Goal: Task Accomplishment & Management: Use online tool/utility

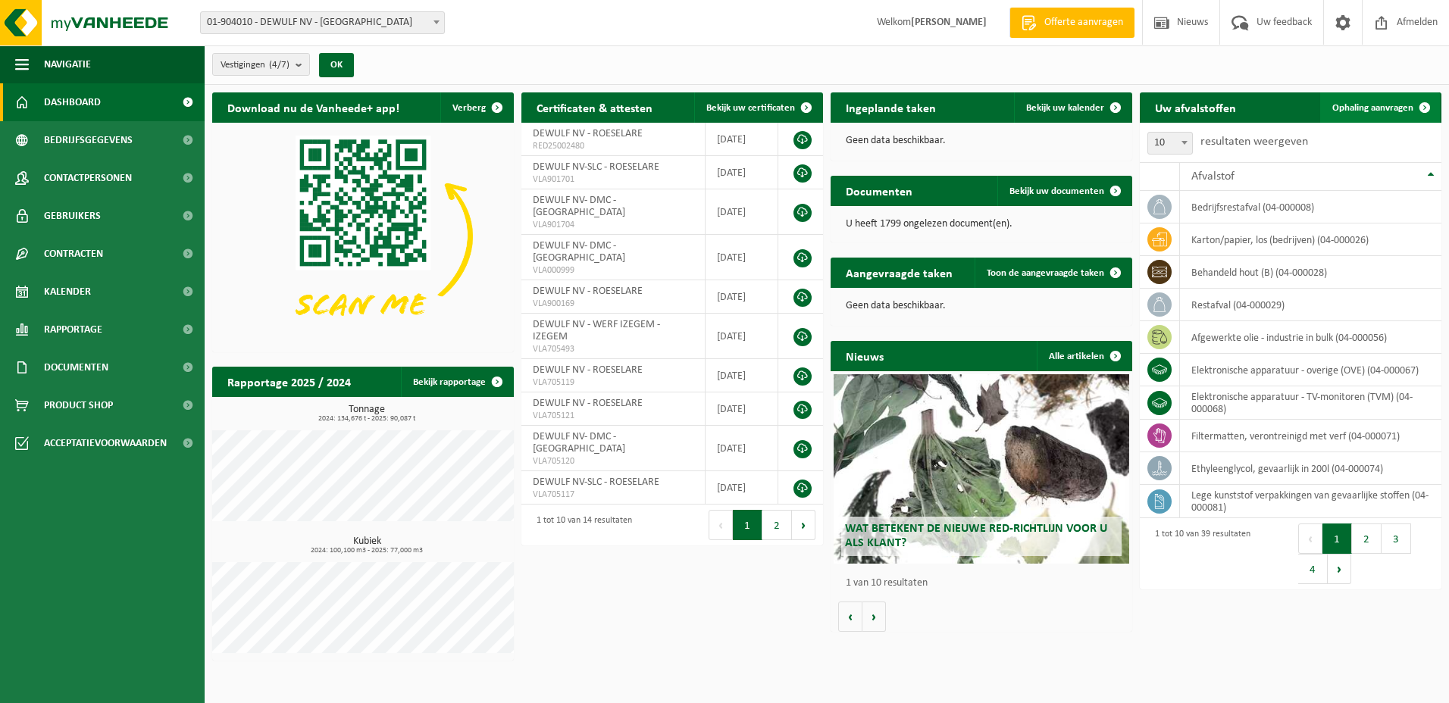
click at [1350, 105] on span "Ophaling aanvragen" at bounding box center [1372, 108] width 81 height 10
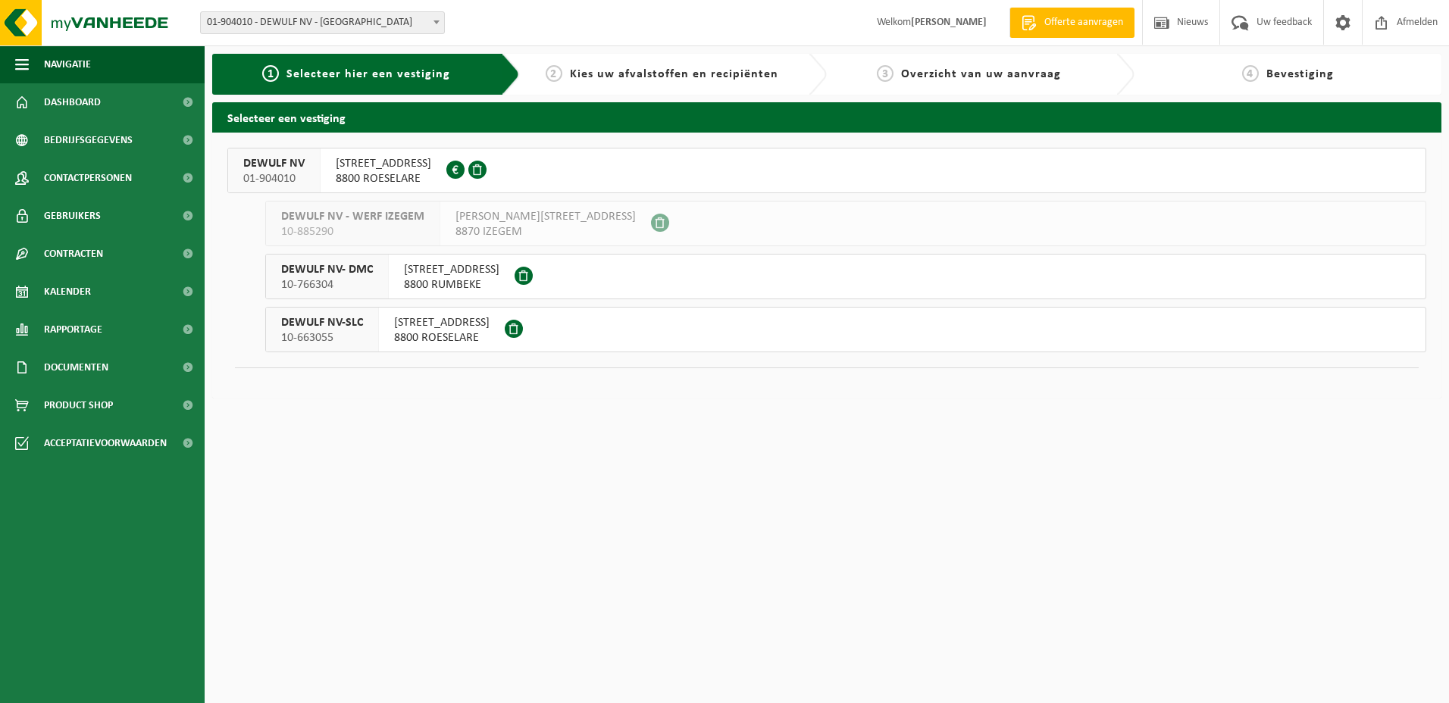
click at [423, 324] on span "MOORSEELSESTEENWEG 41A" at bounding box center [441, 322] width 95 height 15
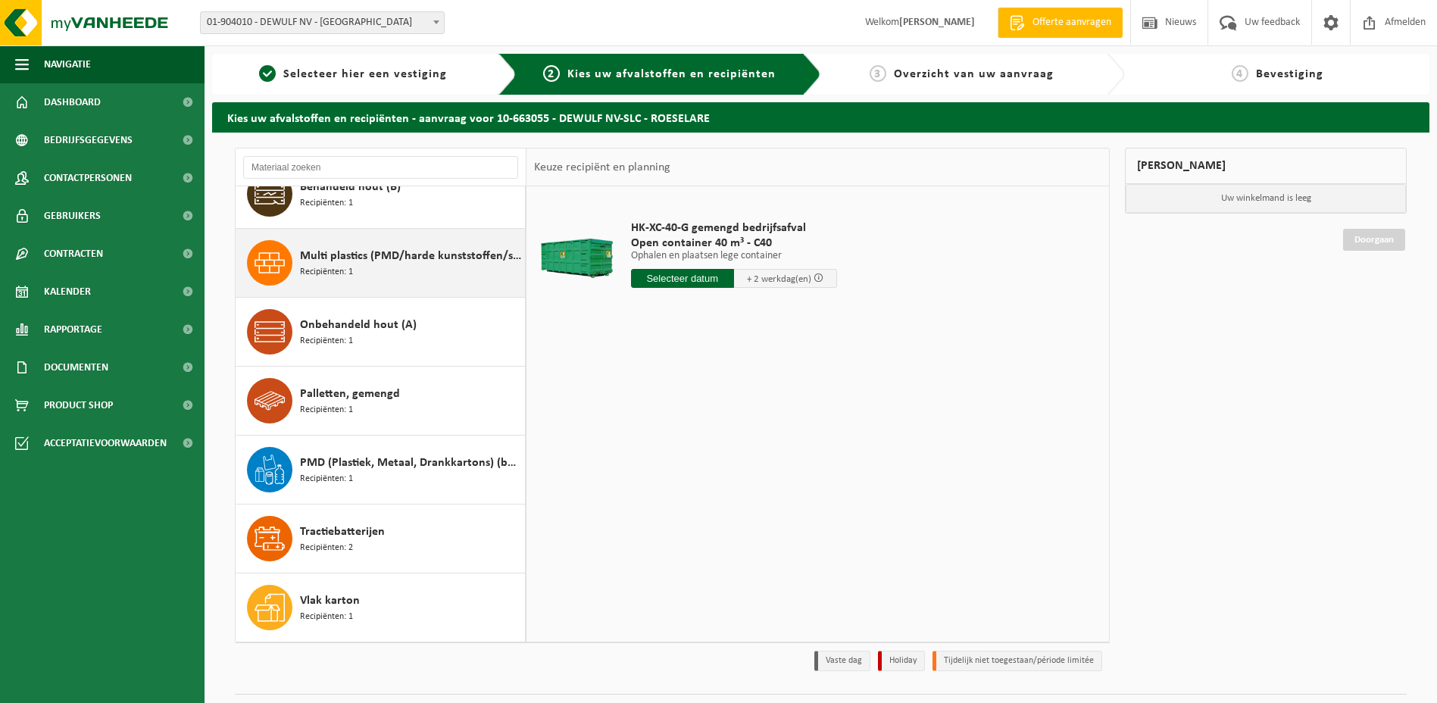
scroll to position [37, 0]
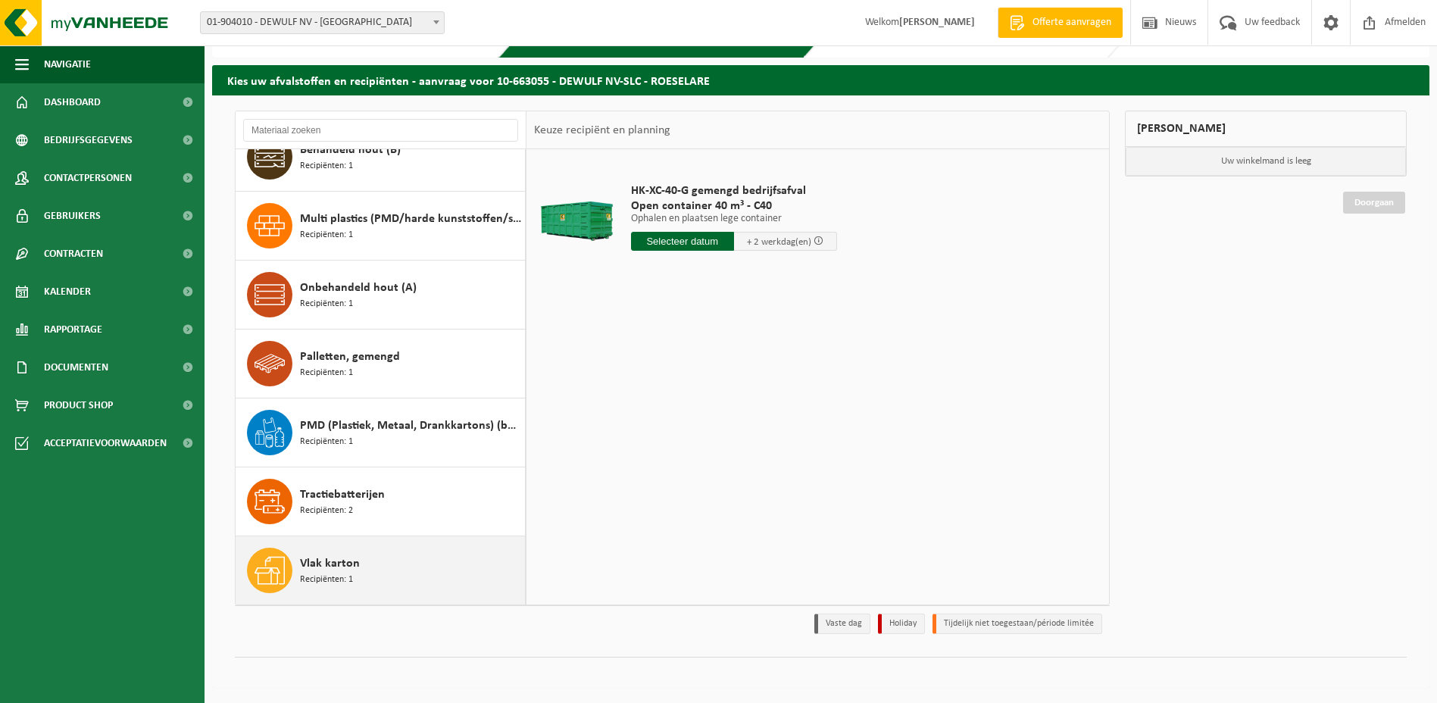
click at [322, 562] on span "Vlak karton" at bounding box center [330, 564] width 60 height 18
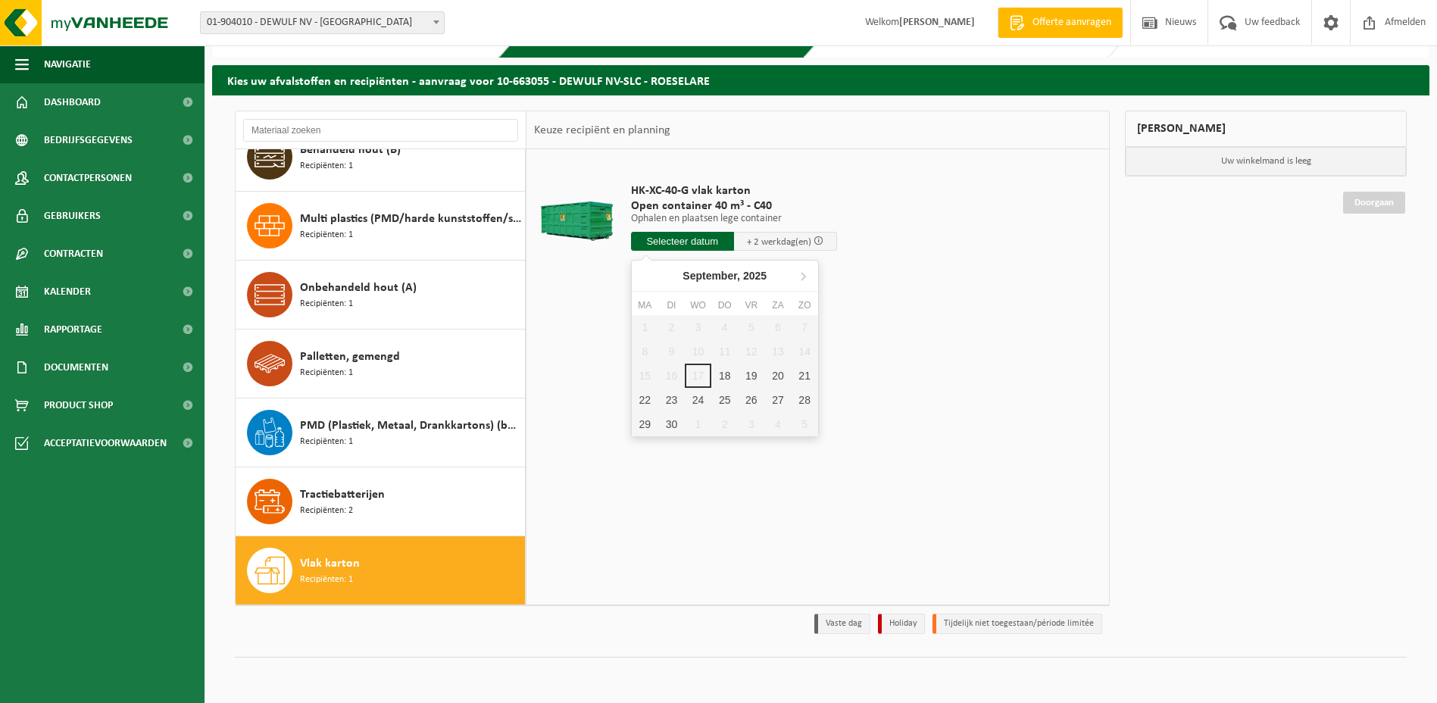
click at [671, 241] on input "text" at bounding box center [682, 241] width 103 height 19
click at [724, 374] on div "18" at bounding box center [724, 376] width 27 height 24
type input "Van 2025-09-18"
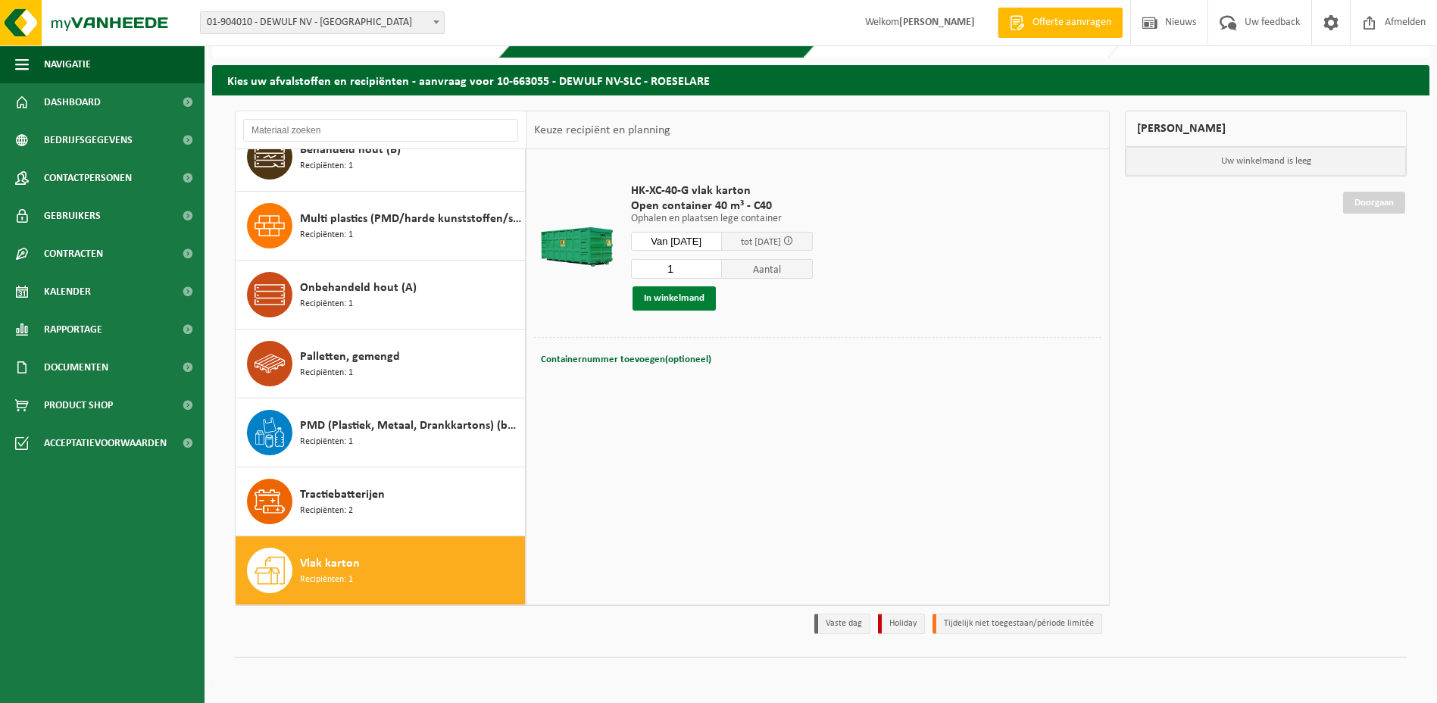
click at [683, 296] on button "In winkelmand" at bounding box center [674, 298] width 83 height 24
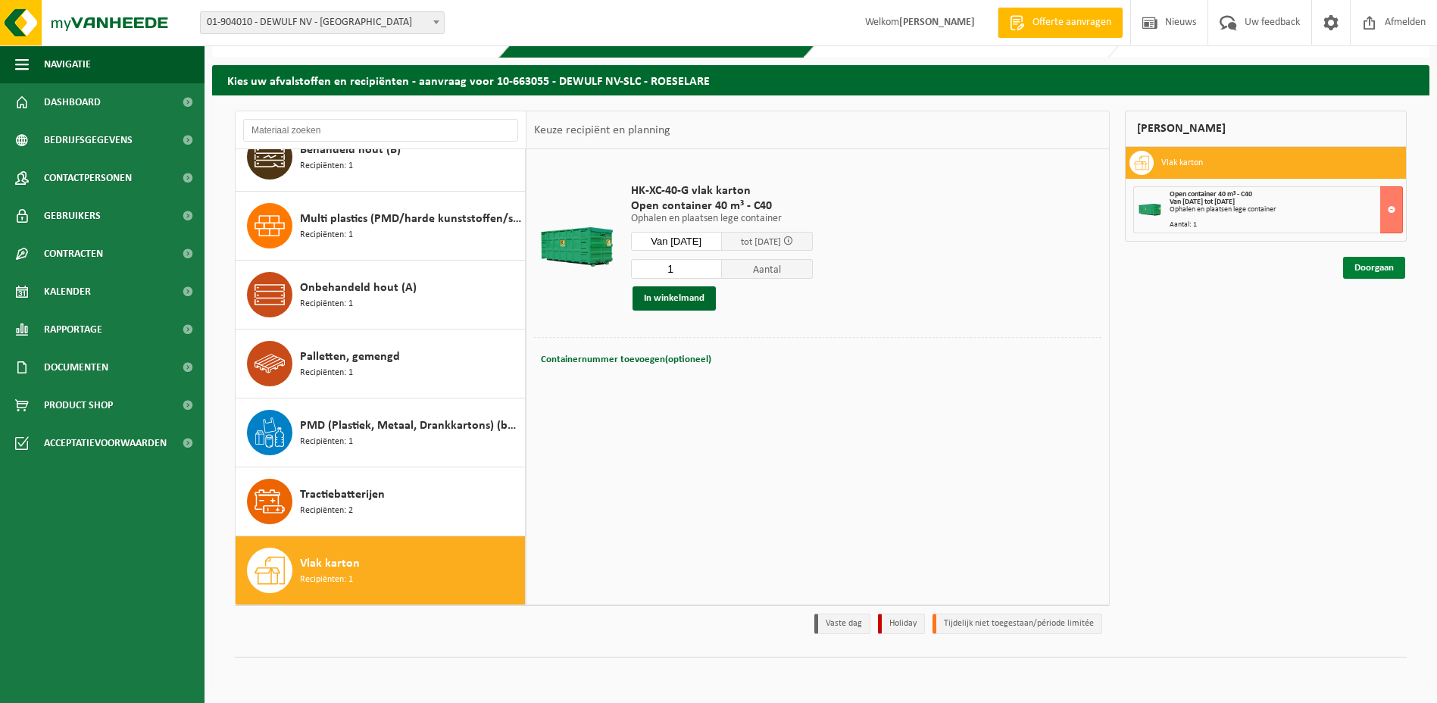
click at [1380, 267] on link "Doorgaan" at bounding box center [1374, 268] width 62 height 22
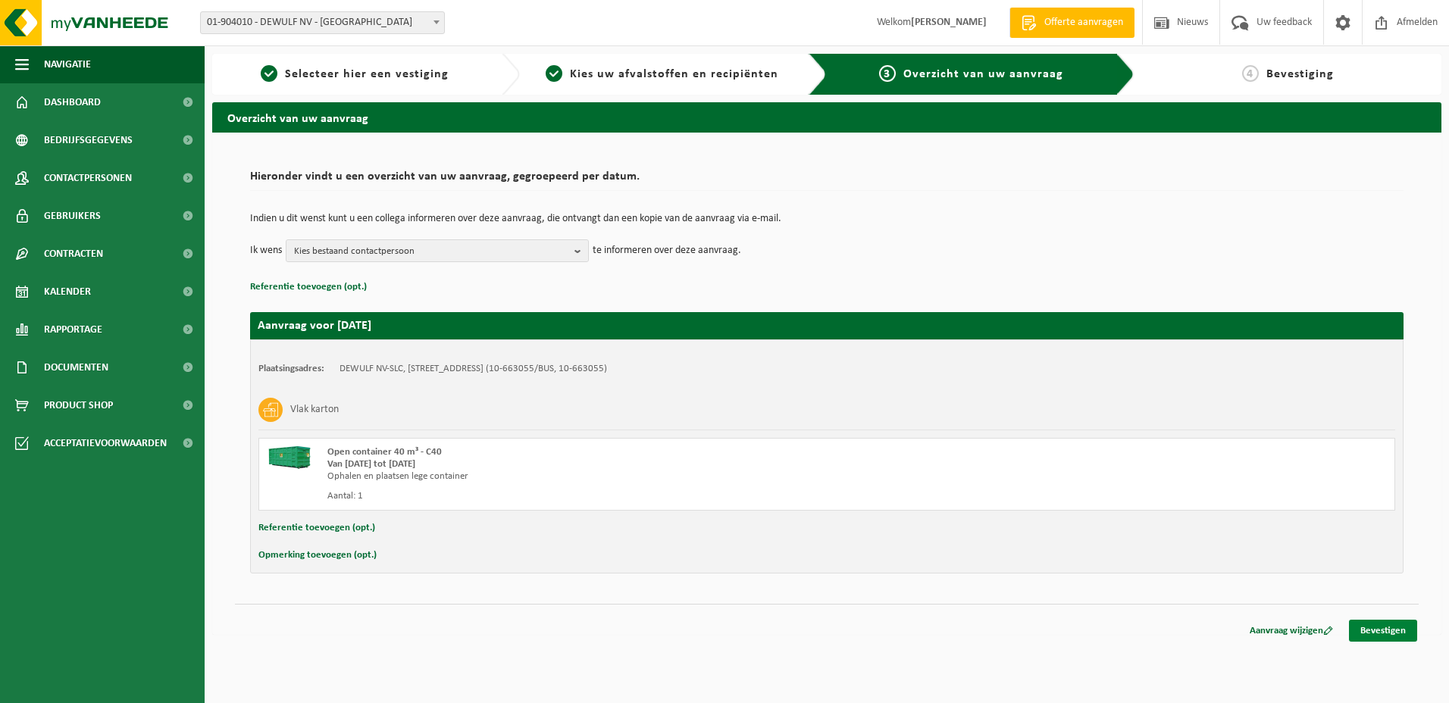
click at [1390, 634] on link "Bevestigen" at bounding box center [1383, 631] width 68 height 22
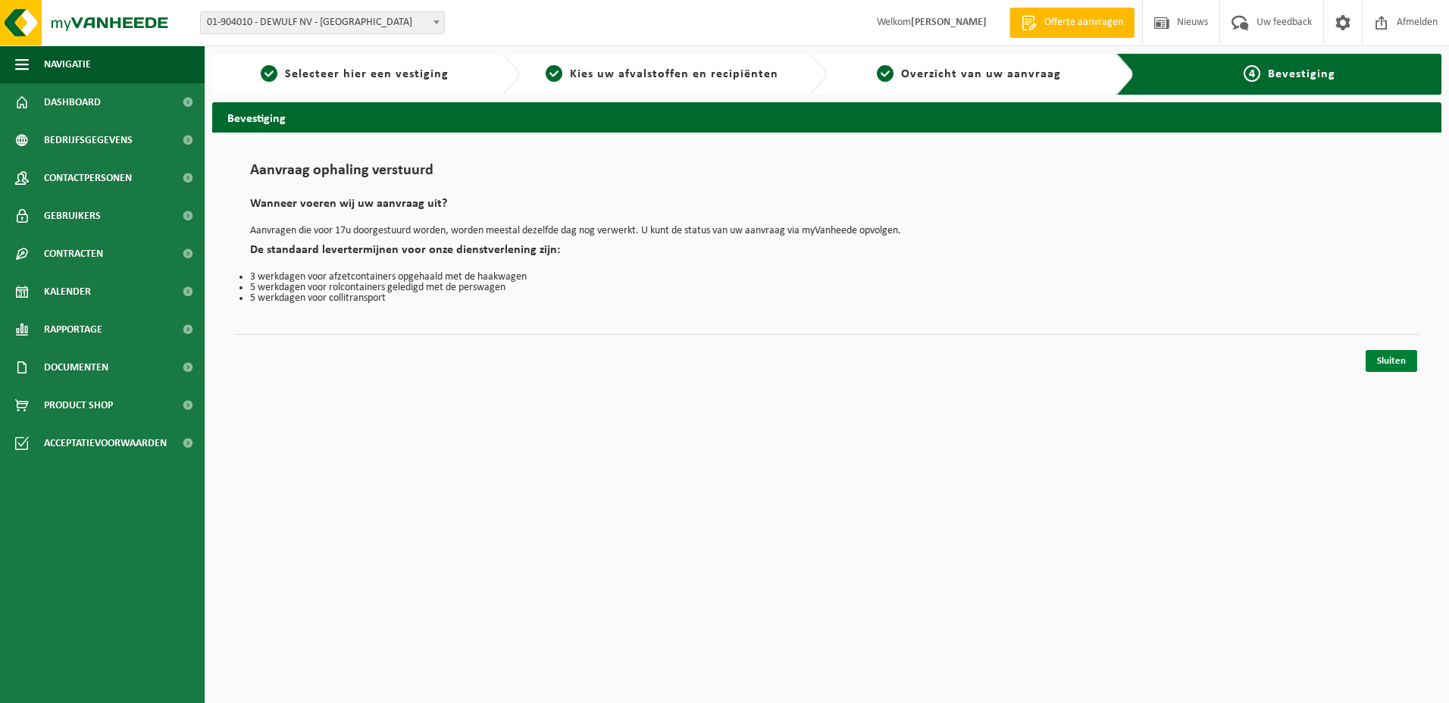
click at [1376, 361] on link "Sluiten" at bounding box center [1391, 361] width 52 height 22
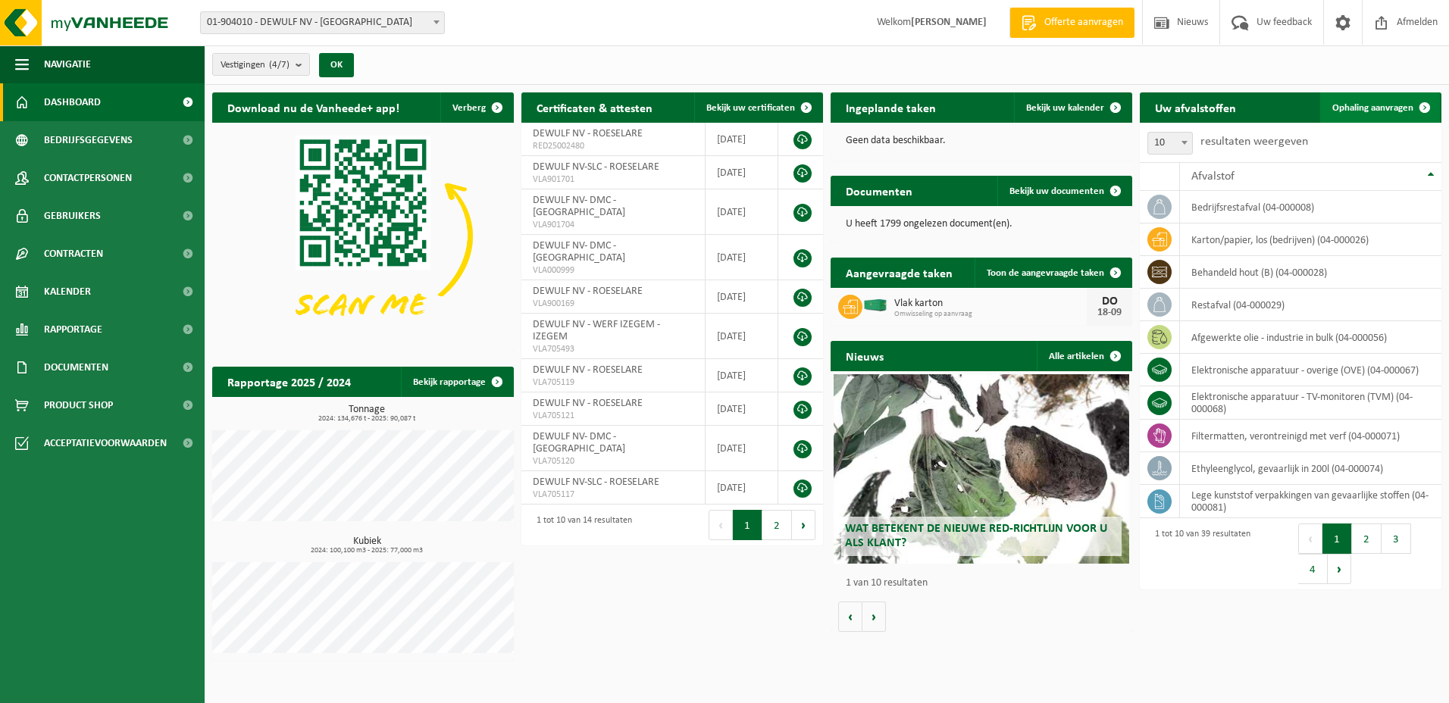
click at [1375, 105] on span "Ophaling aanvragen" at bounding box center [1372, 108] width 81 height 10
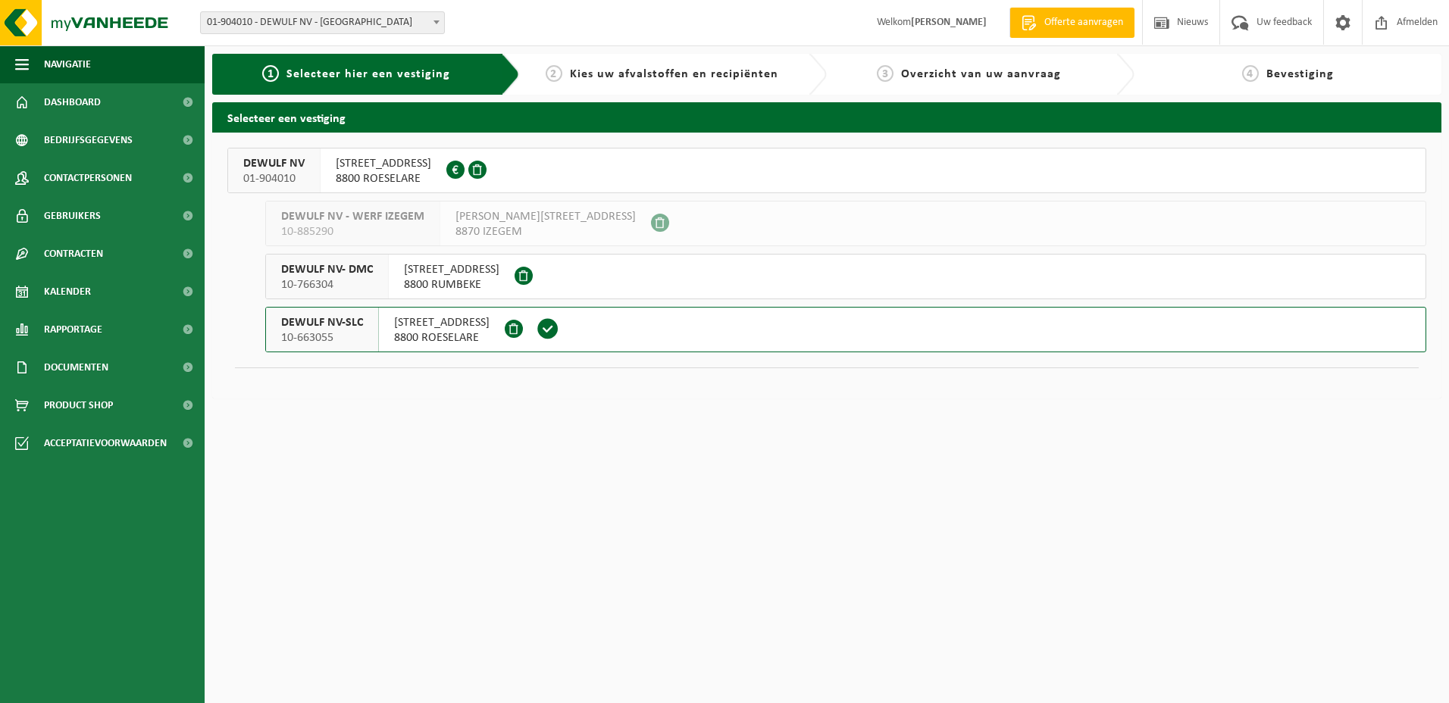
click at [417, 157] on span "MOORSEELSESTEENWEG 20" at bounding box center [383, 163] width 95 height 15
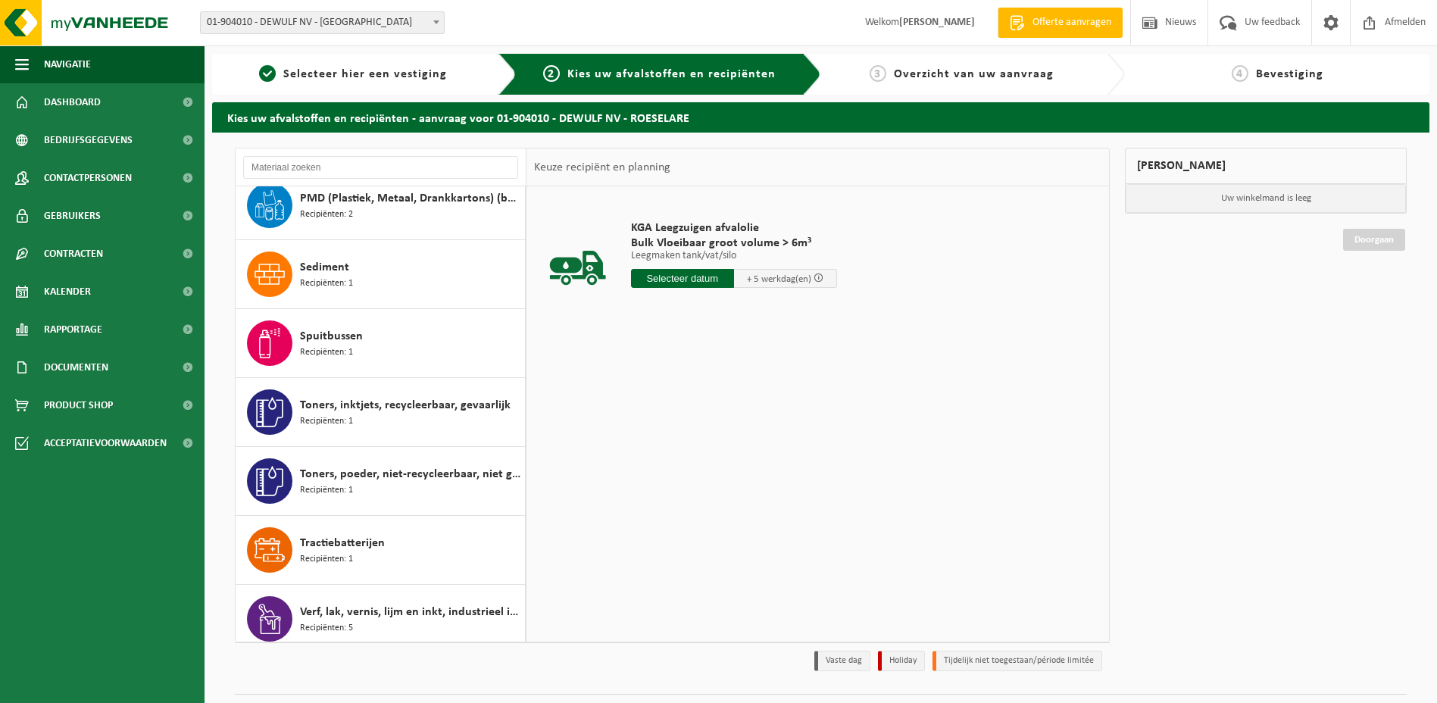
scroll to position [1890, 0]
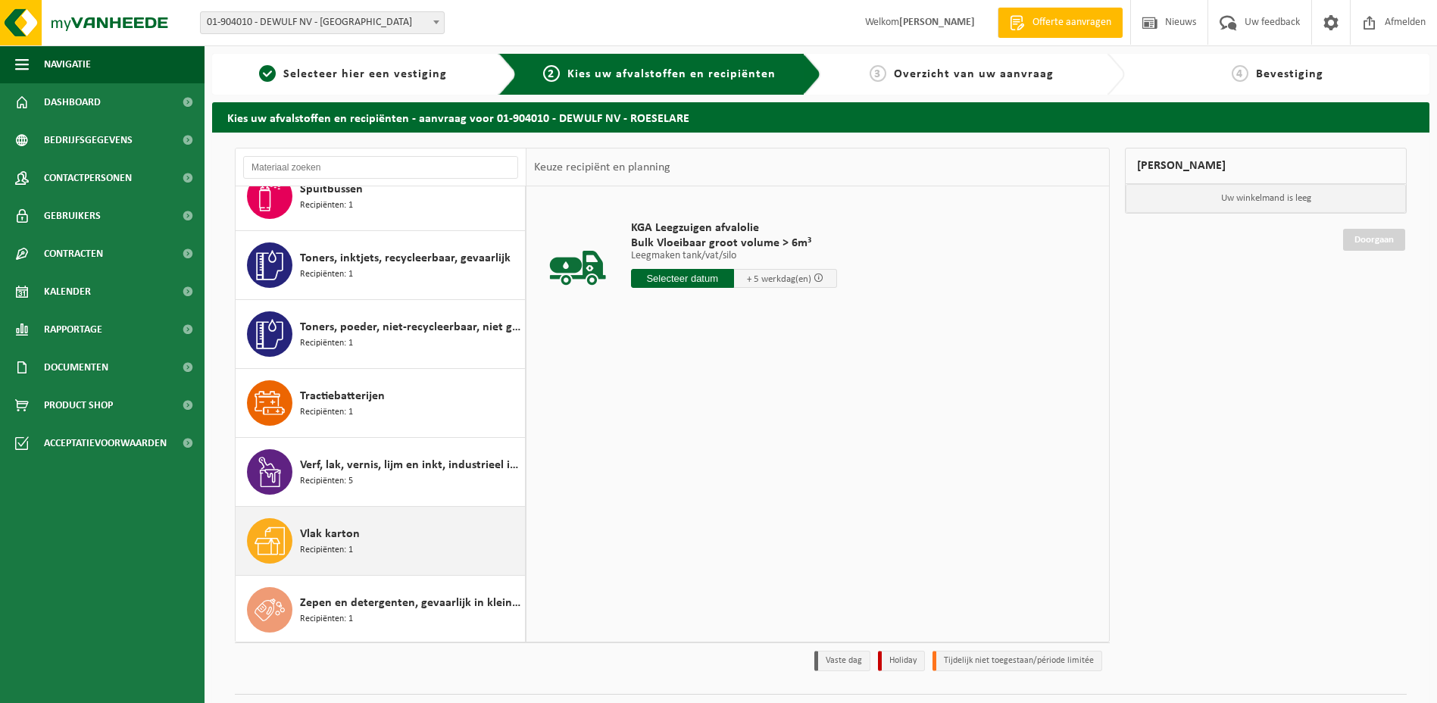
click at [325, 538] on span "Vlak karton" at bounding box center [330, 534] width 60 height 18
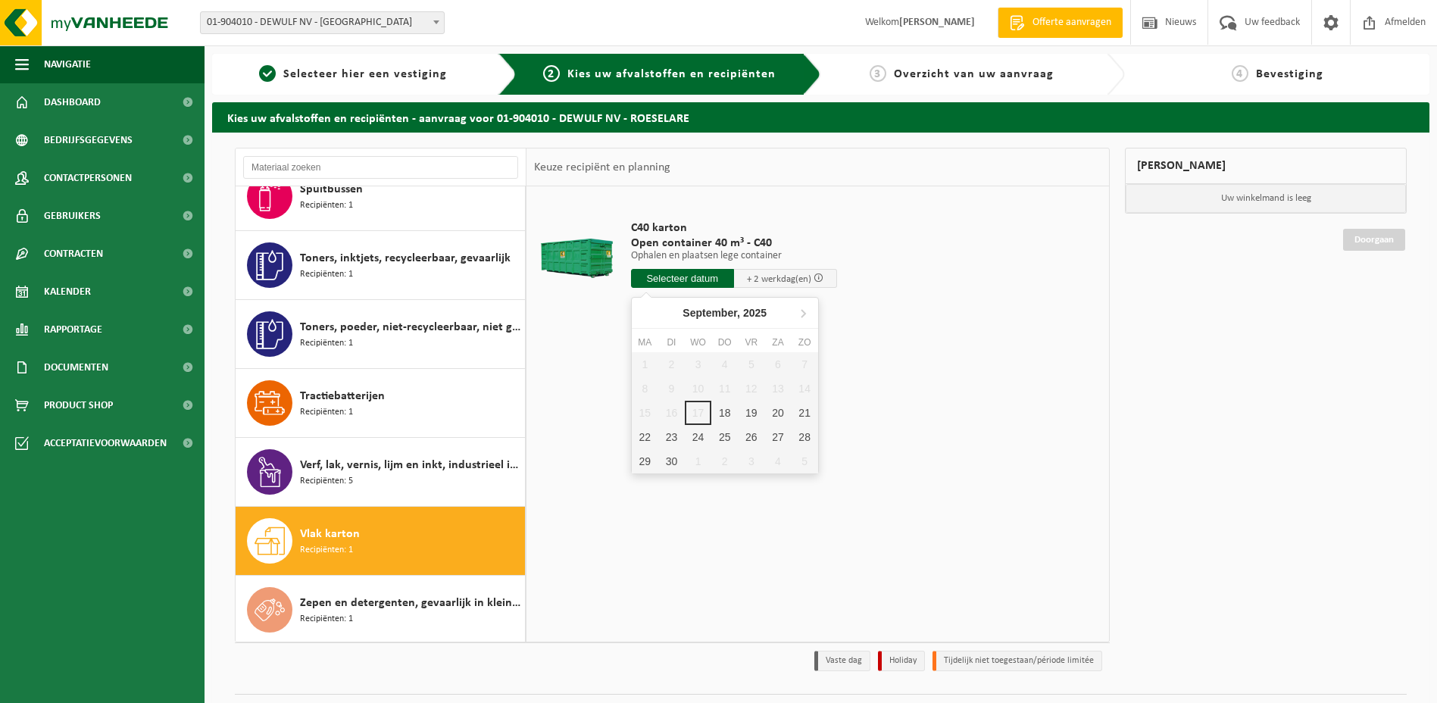
click at [672, 279] on input "text" at bounding box center [682, 278] width 103 height 19
click at [729, 410] on div "18" at bounding box center [724, 413] width 27 height 24
type input "Van 2025-09-18"
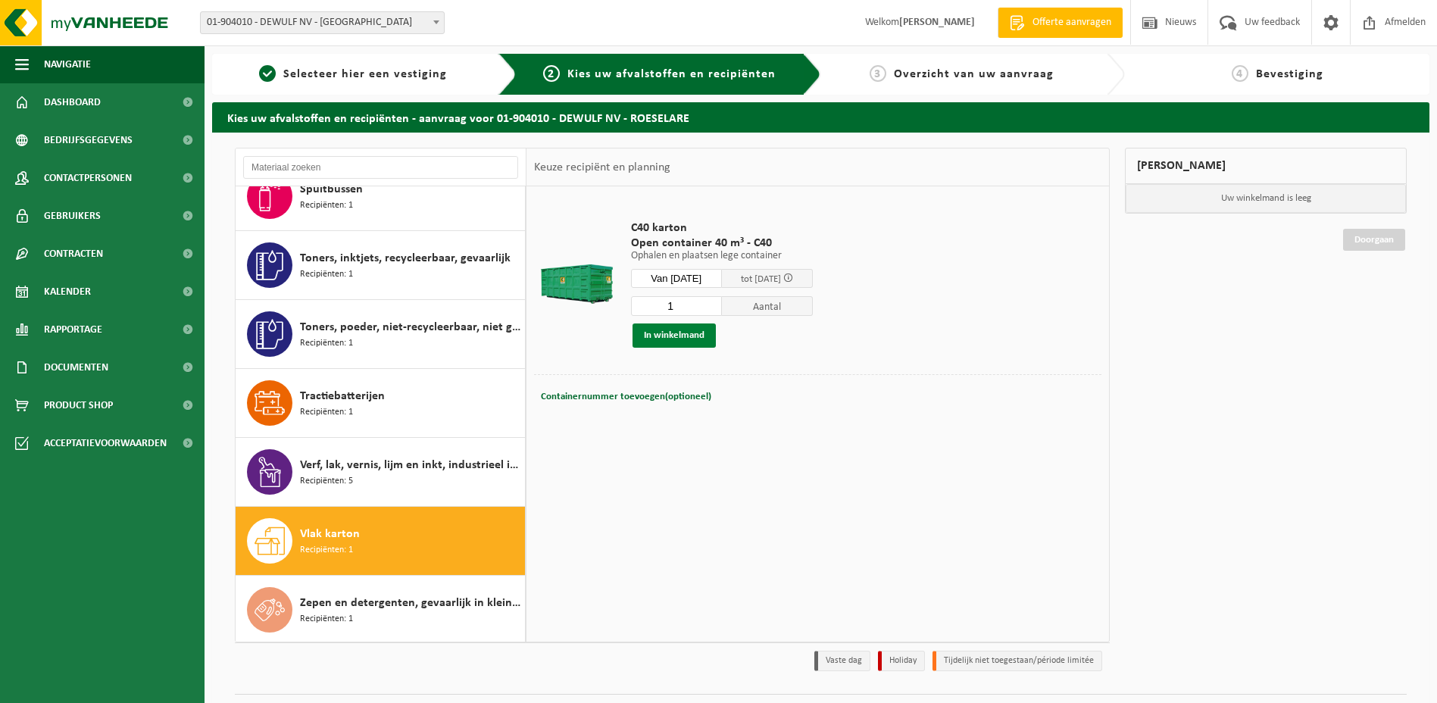
click at [673, 333] on button "In winkelmand" at bounding box center [674, 336] width 83 height 24
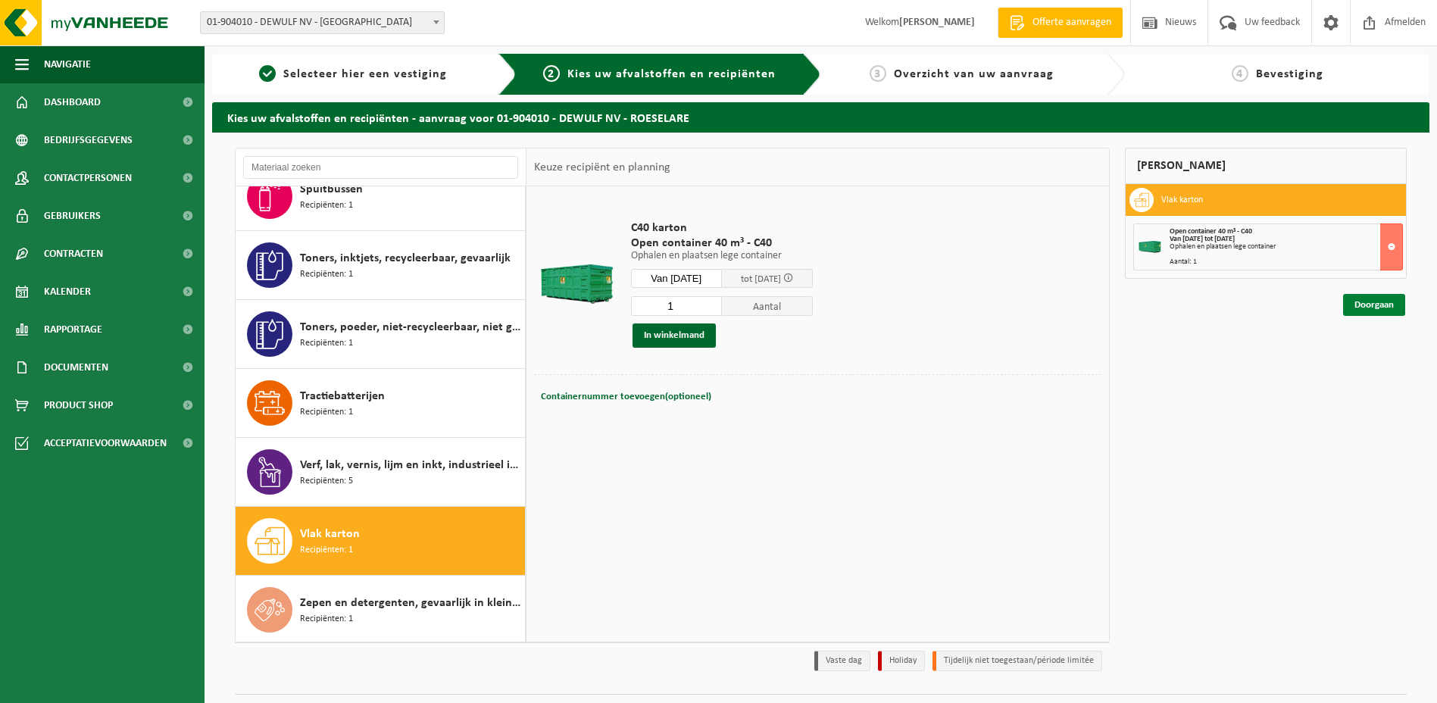
click at [1382, 304] on link "Doorgaan" at bounding box center [1374, 305] width 62 height 22
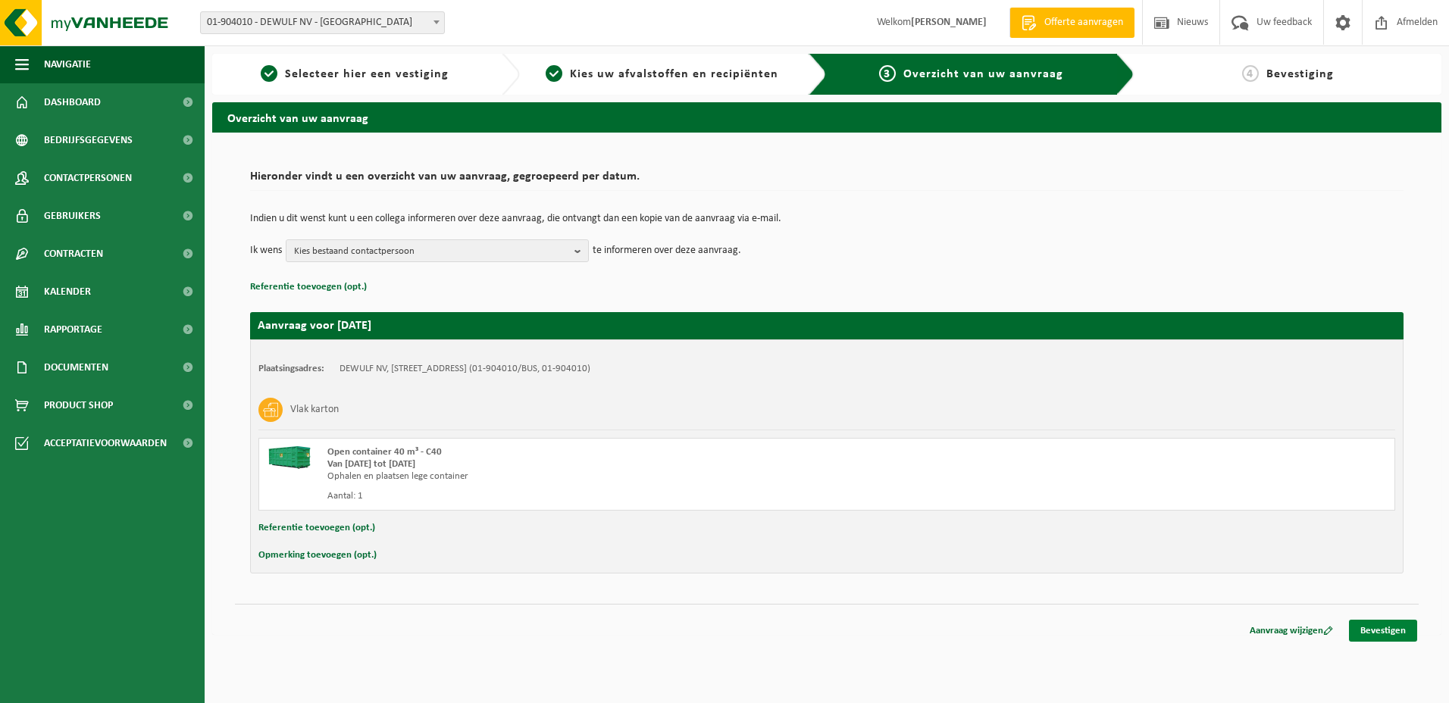
click at [1378, 627] on link "Bevestigen" at bounding box center [1383, 631] width 68 height 22
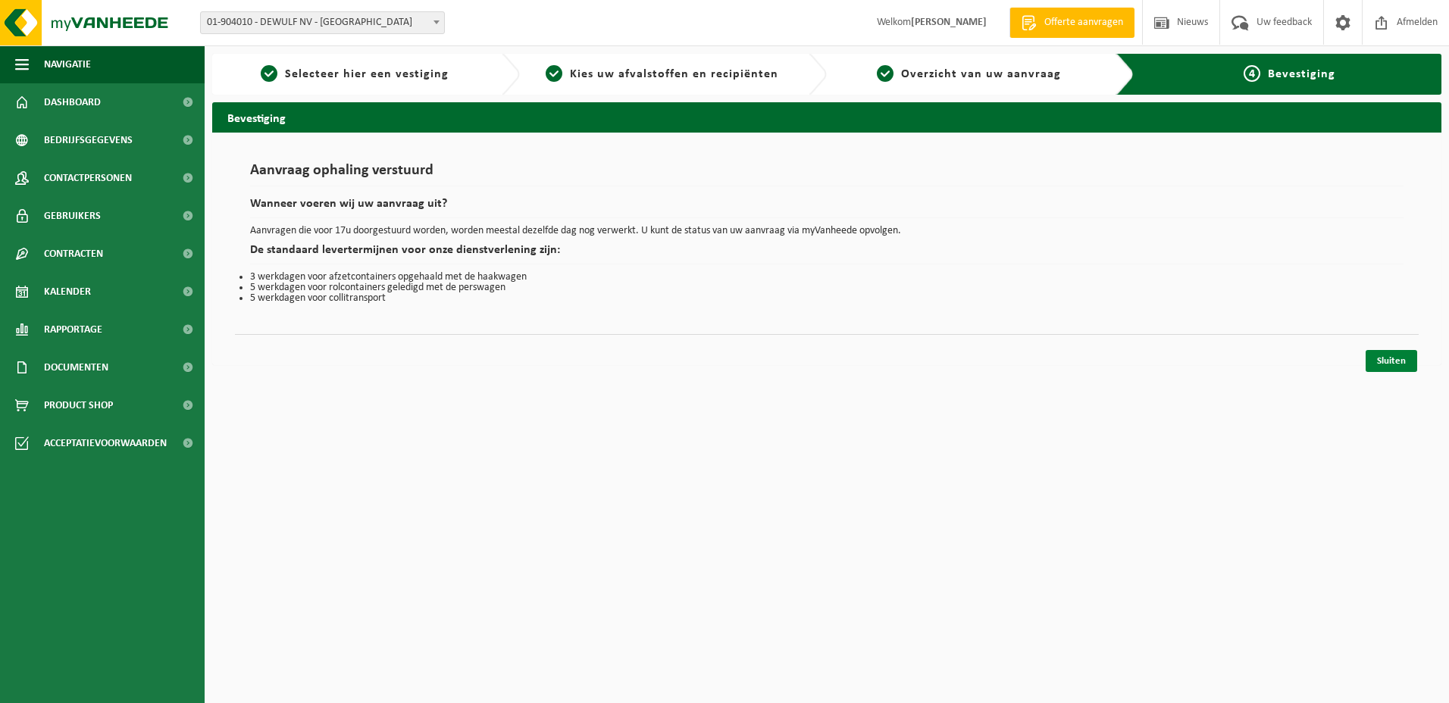
click at [1382, 355] on link "Sluiten" at bounding box center [1391, 361] width 52 height 22
